Goal: Task Accomplishment & Management: Use online tool/utility

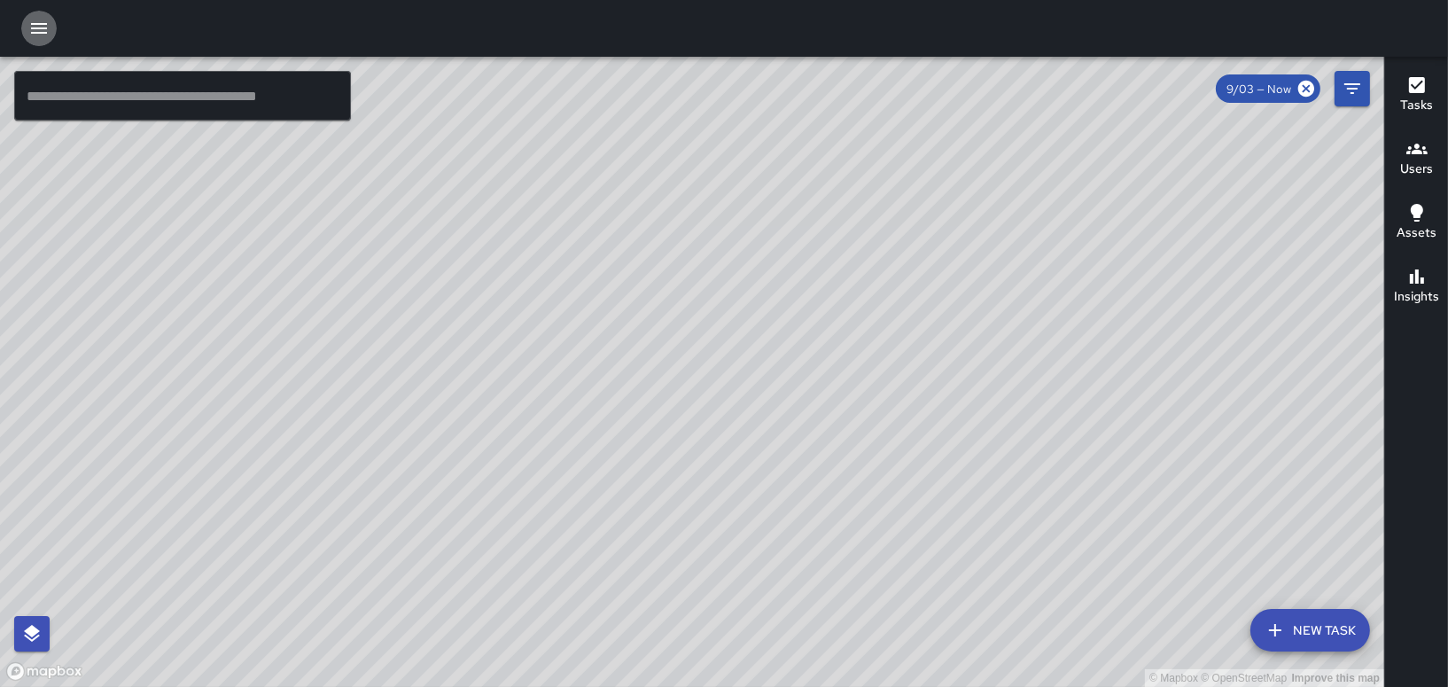
click at [35, 26] on icon "button" at bounding box center [38, 28] width 21 height 21
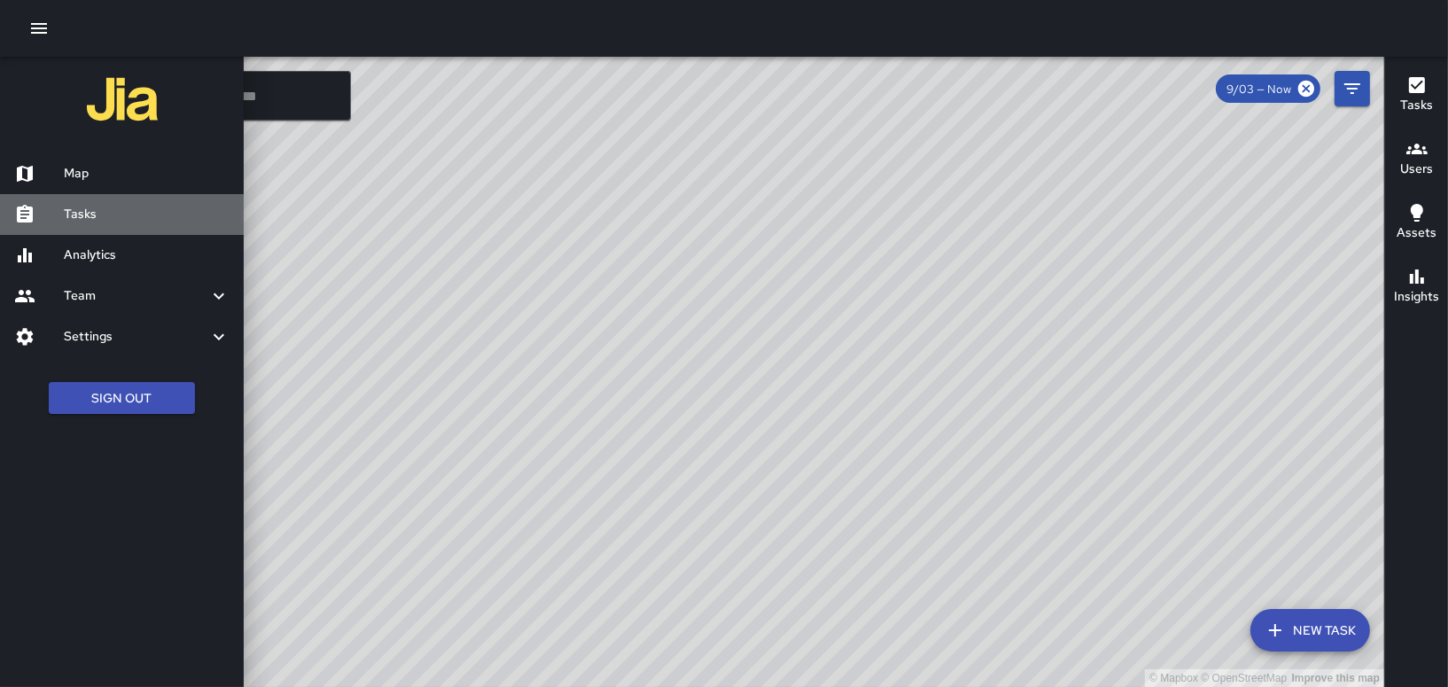
click at [75, 217] on h6 "Tasks" at bounding box center [147, 214] width 166 height 19
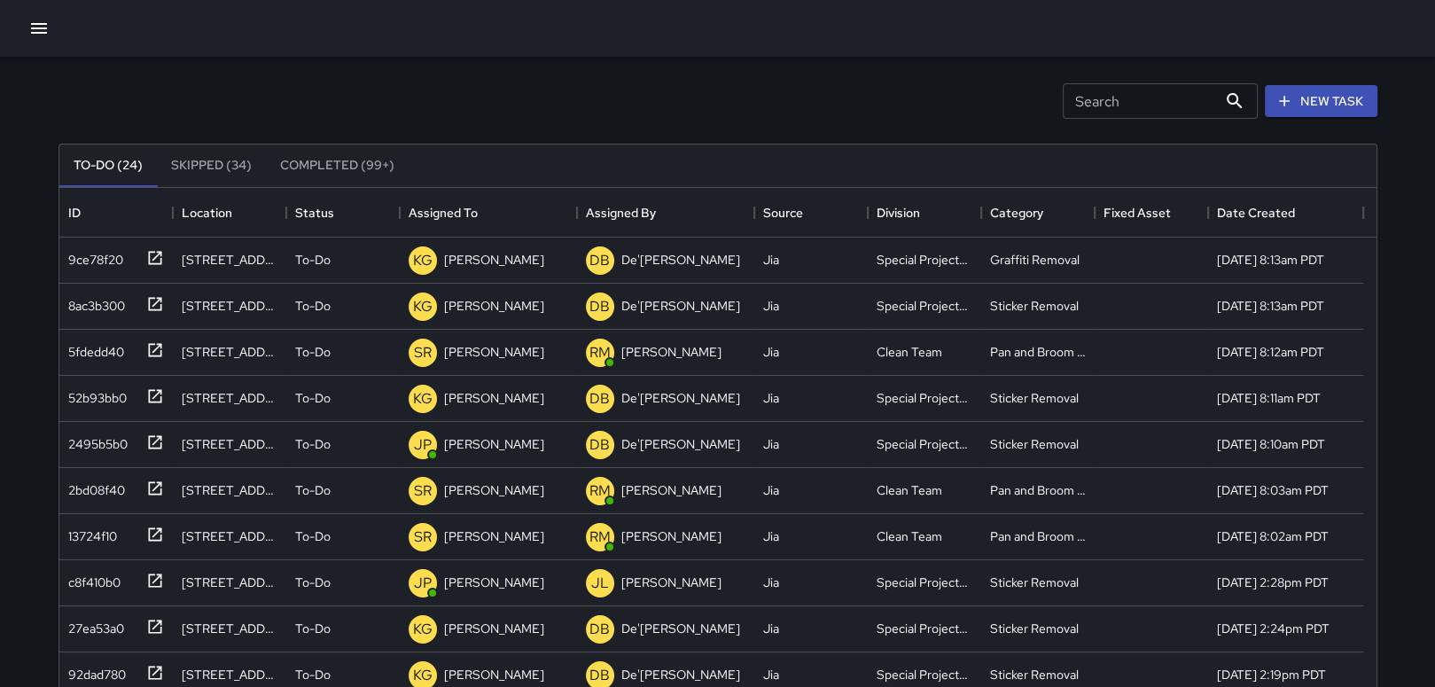
scroll to position [153, 0]
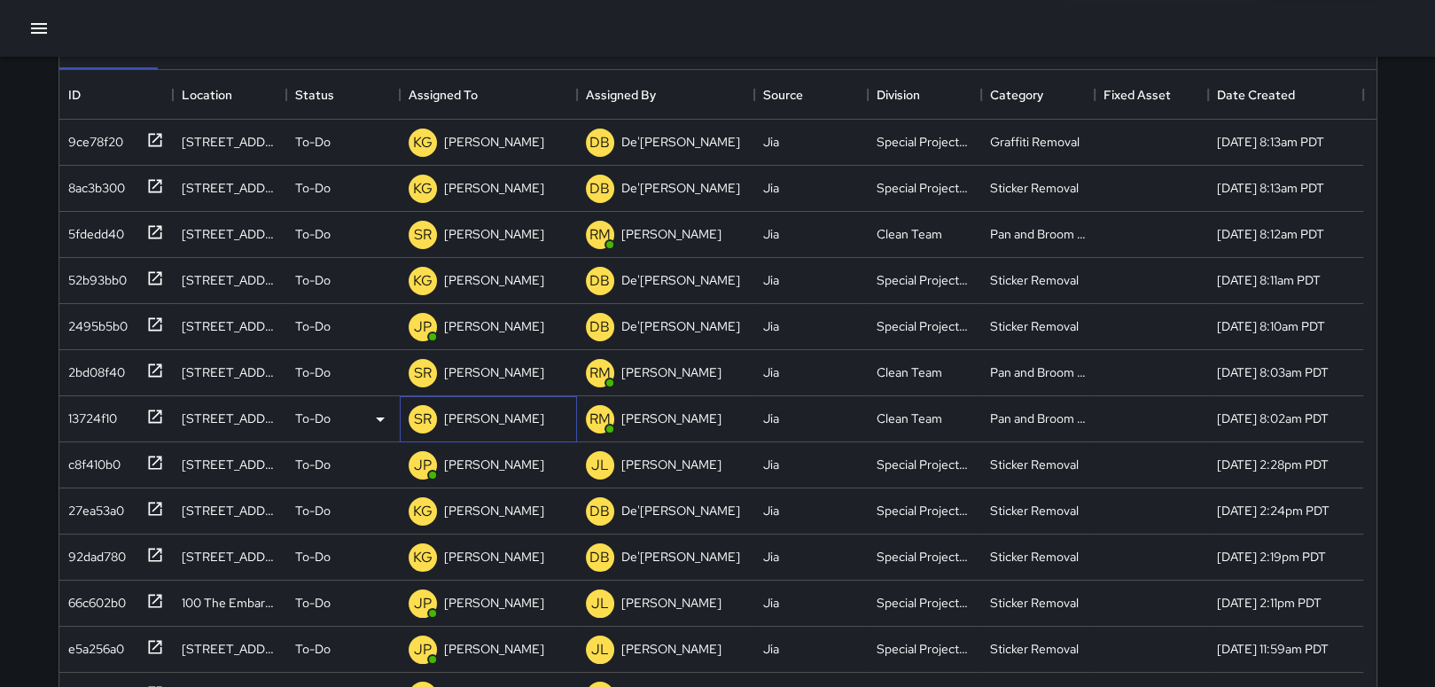
click at [493, 416] on p "[PERSON_NAME]" at bounding box center [494, 418] width 100 height 18
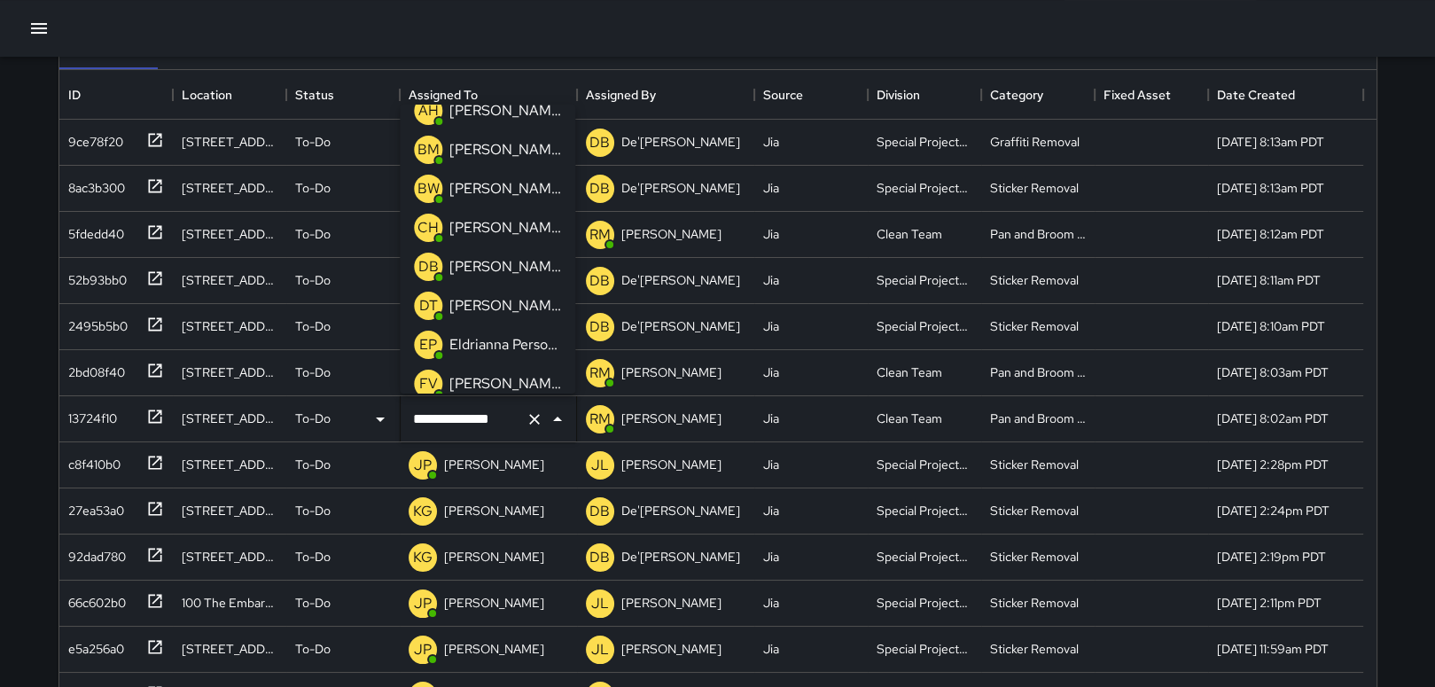
scroll to position [0, 0]
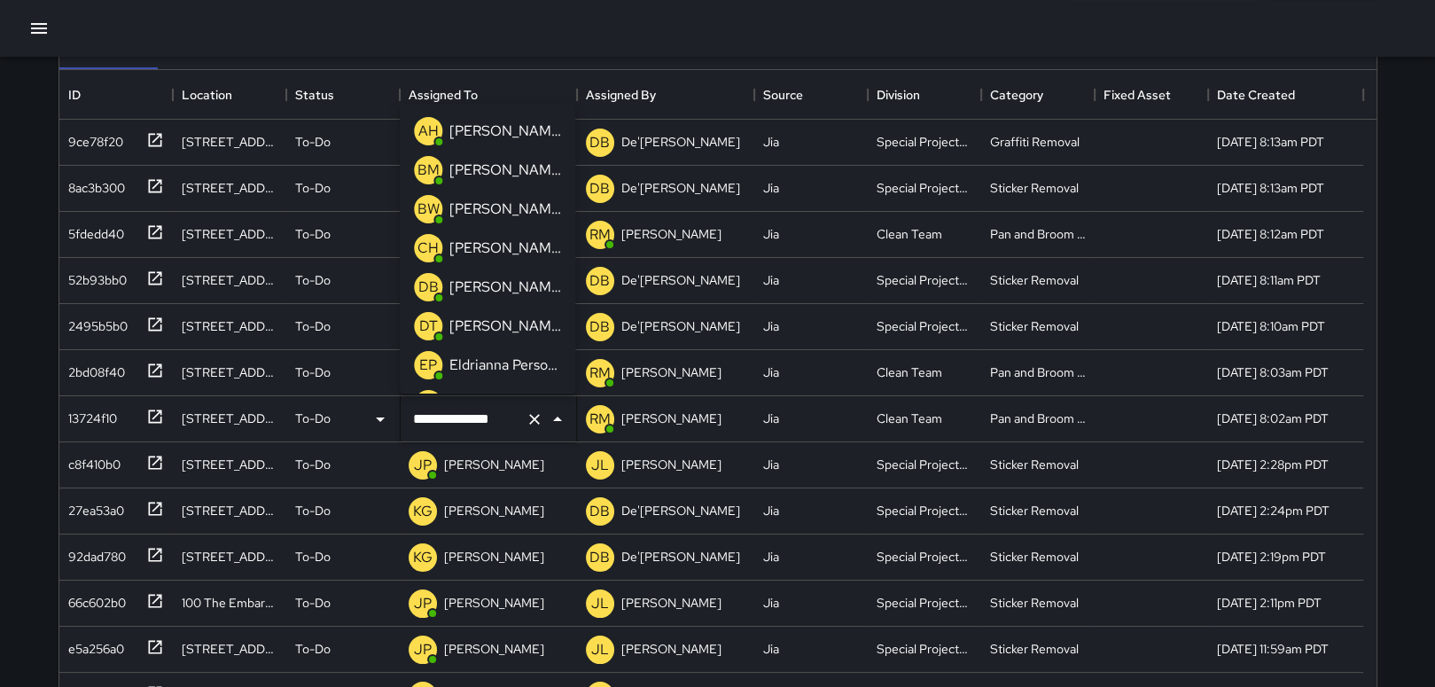
click at [502, 281] on p "[PERSON_NAME]" at bounding box center [505, 287] width 112 height 21
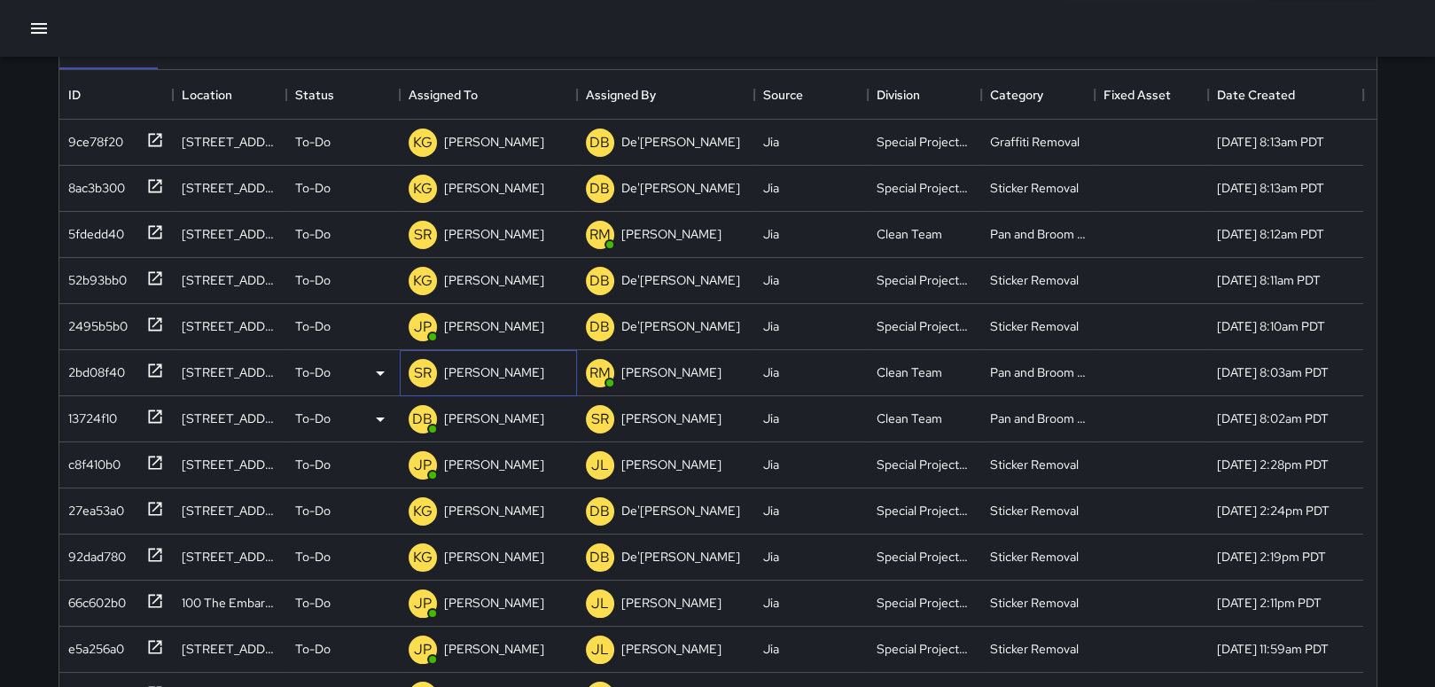
click at [480, 371] on p "[PERSON_NAME]" at bounding box center [494, 372] width 100 height 18
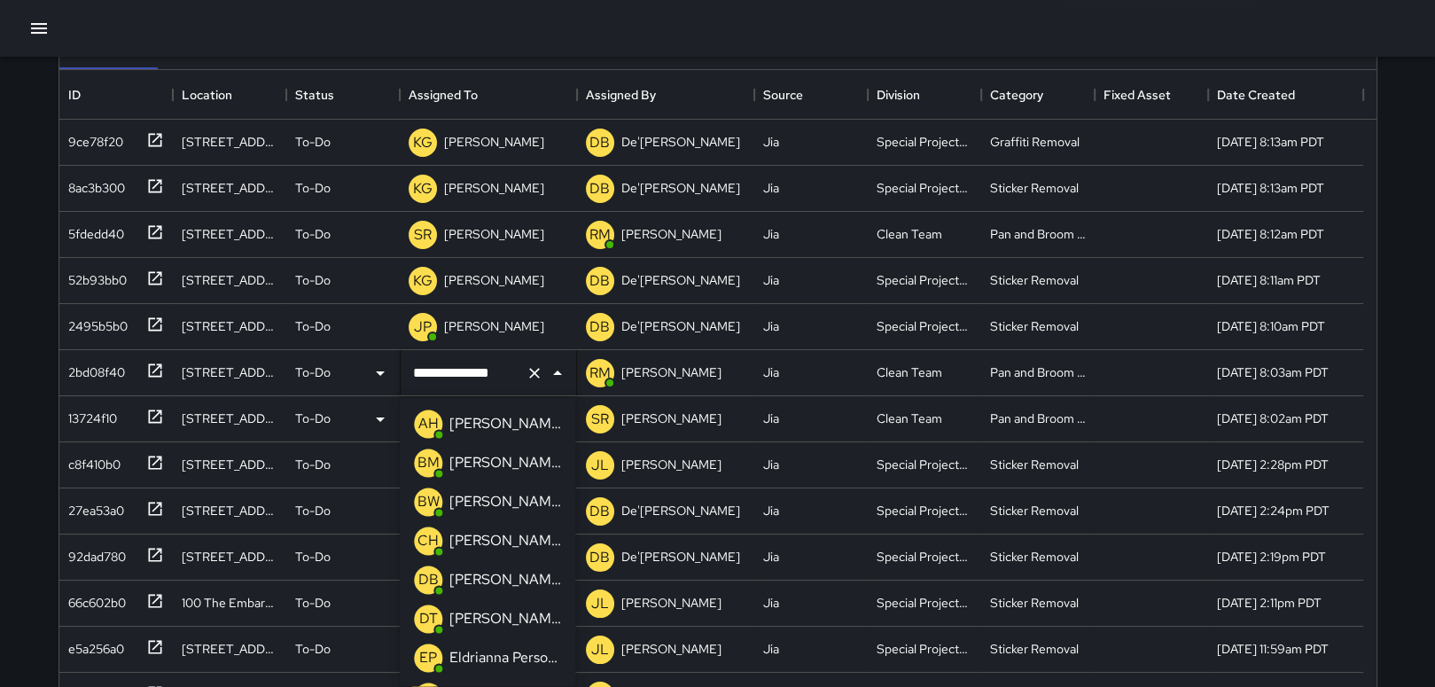
click at [507, 580] on p "[PERSON_NAME]" at bounding box center [505, 579] width 112 height 21
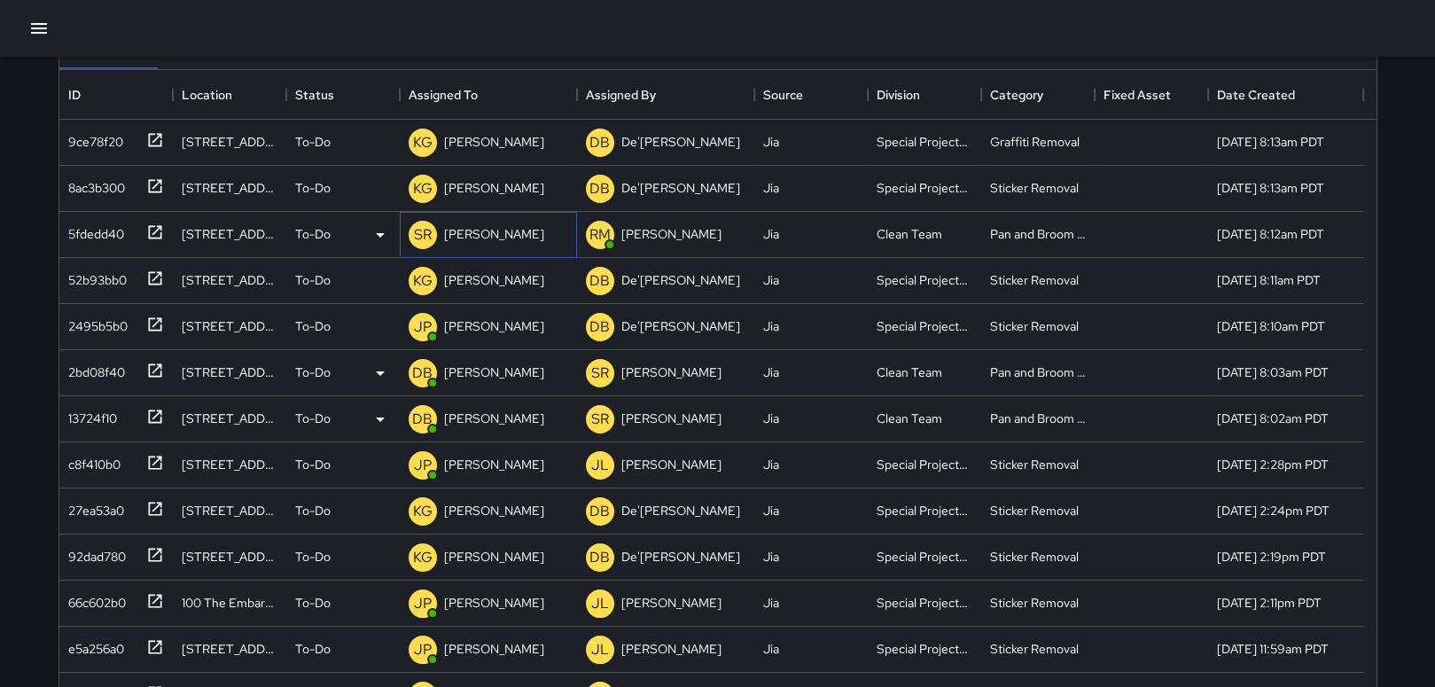
click at [494, 230] on p "[PERSON_NAME]" at bounding box center [494, 234] width 100 height 18
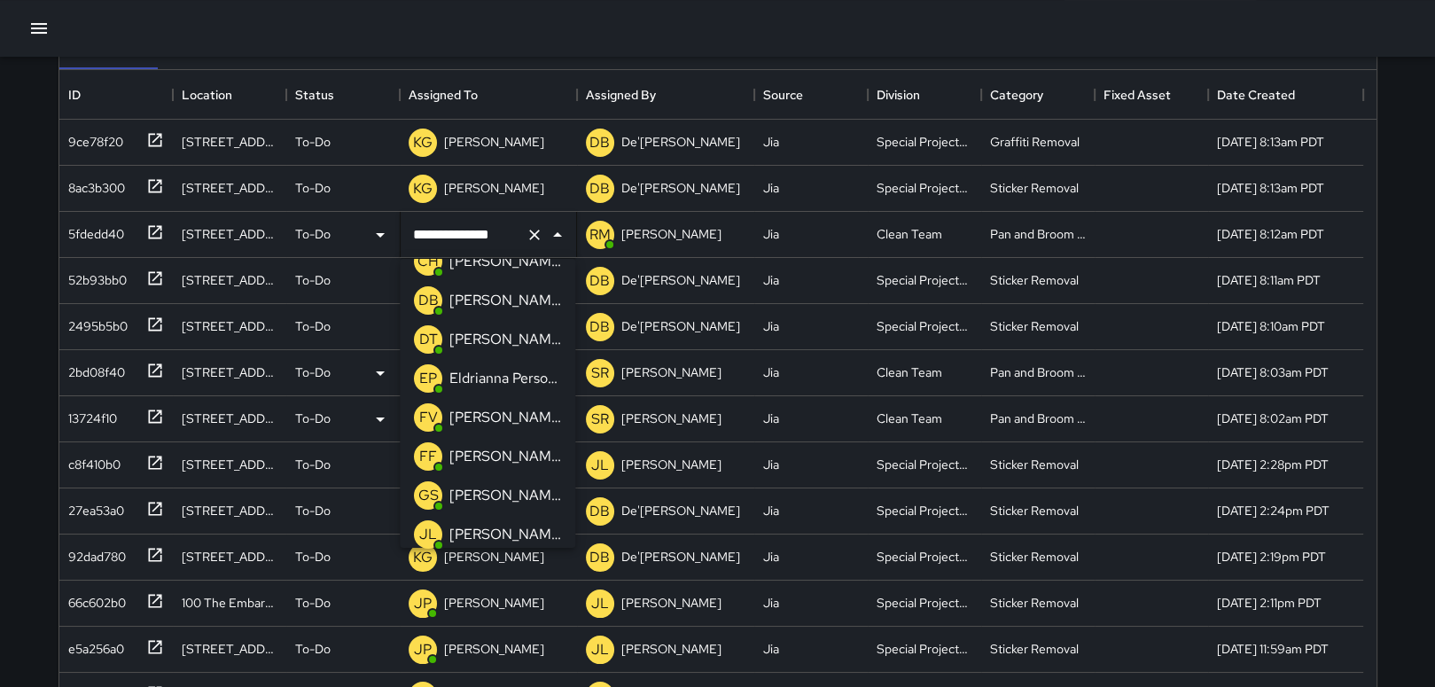
scroll to position [177, 0]
click at [509, 455] on p "[PERSON_NAME]" at bounding box center [505, 458] width 112 height 21
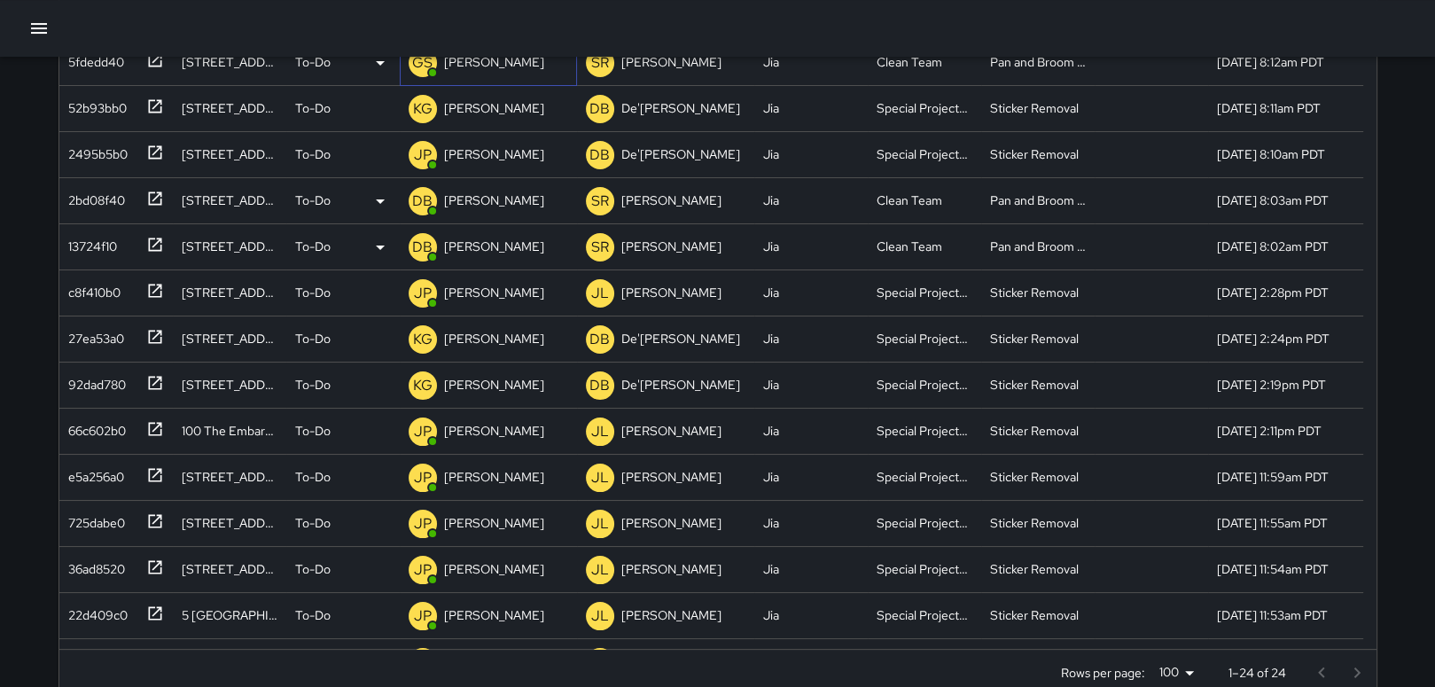
scroll to position [359, 0]
